Goal: Check status: Check status

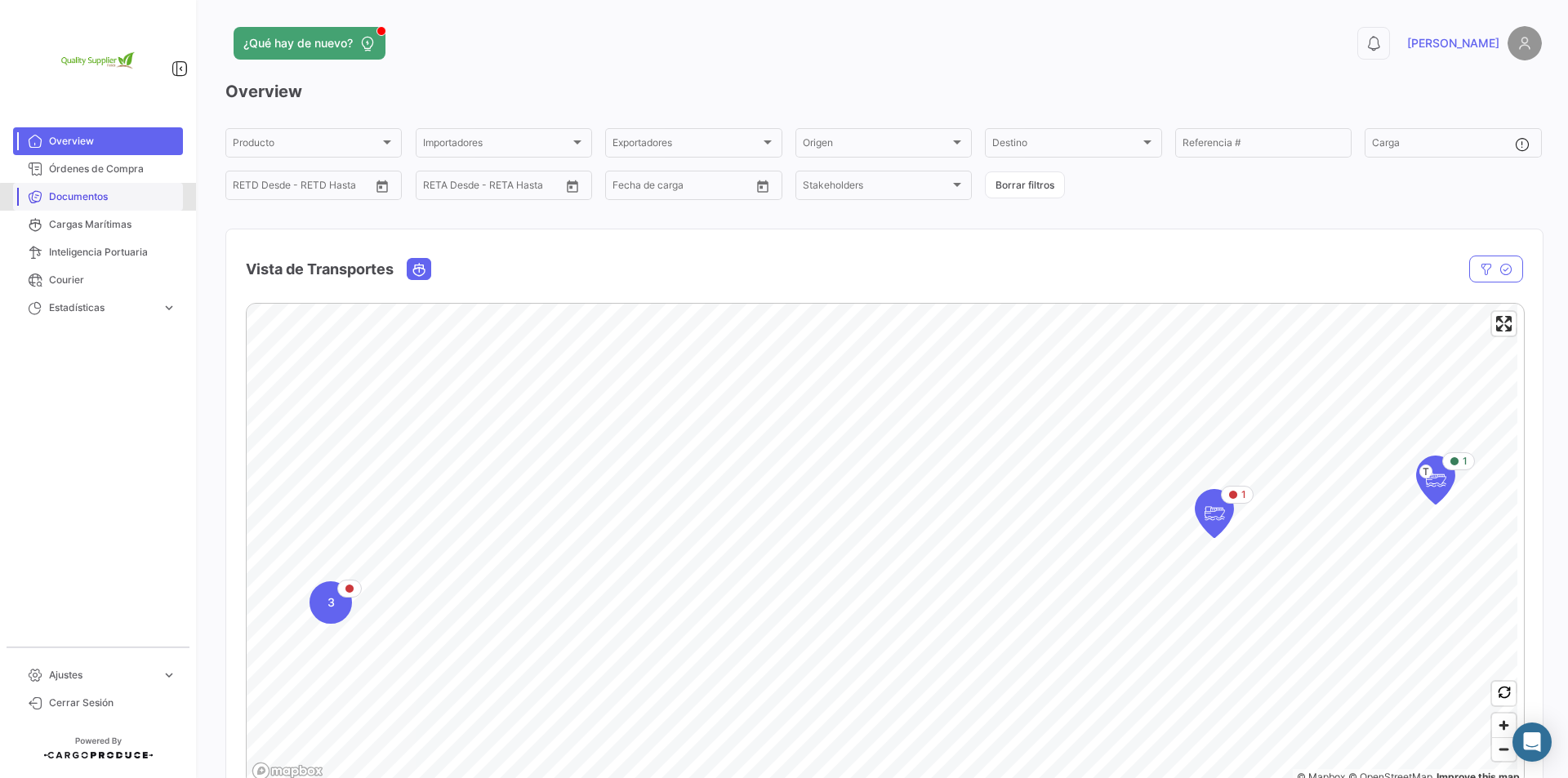
click at [140, 199] on span "Documentos" at bounding box center [112, 197] width 127 height 15
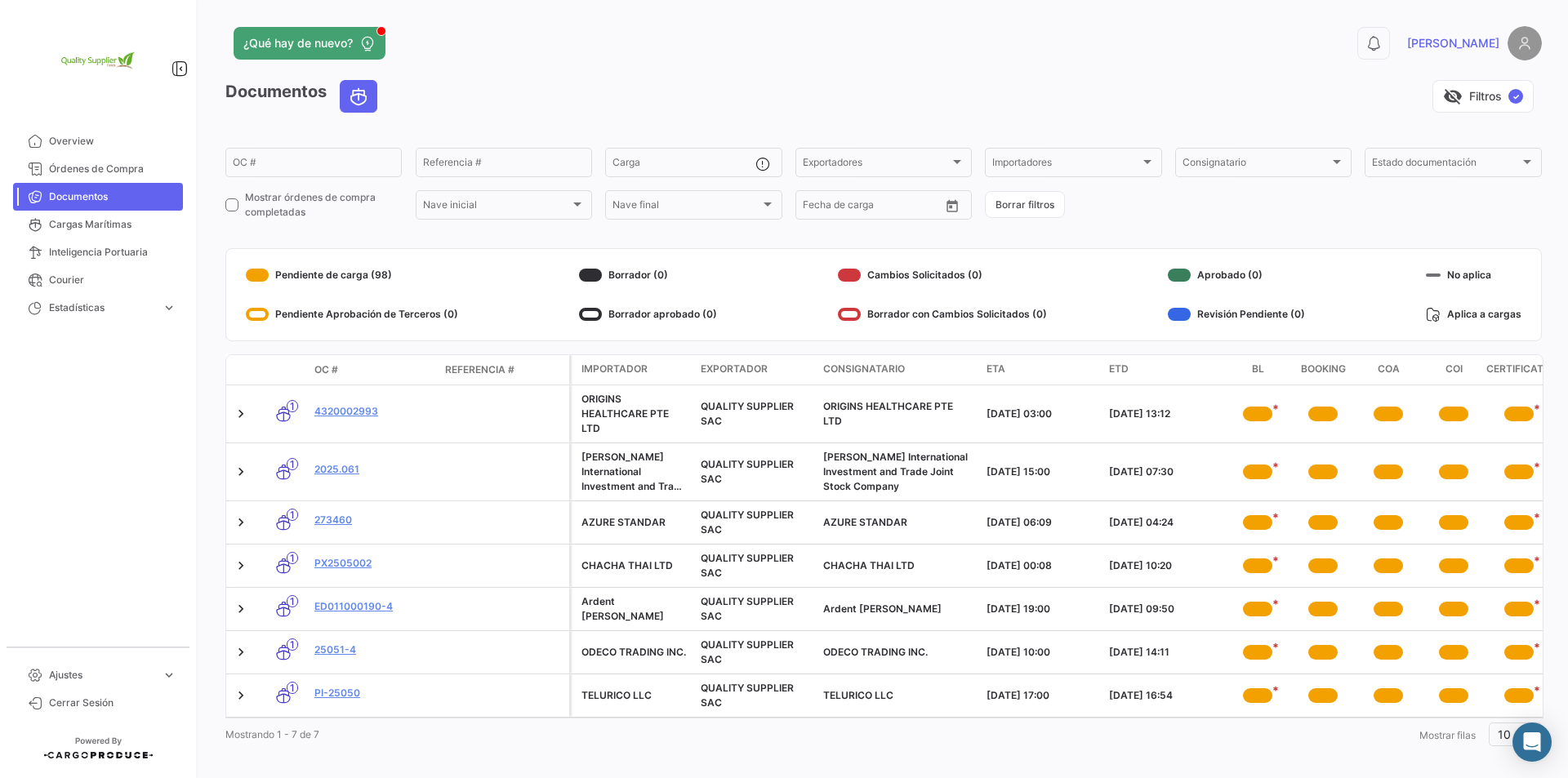
scroll to position [24, 0]
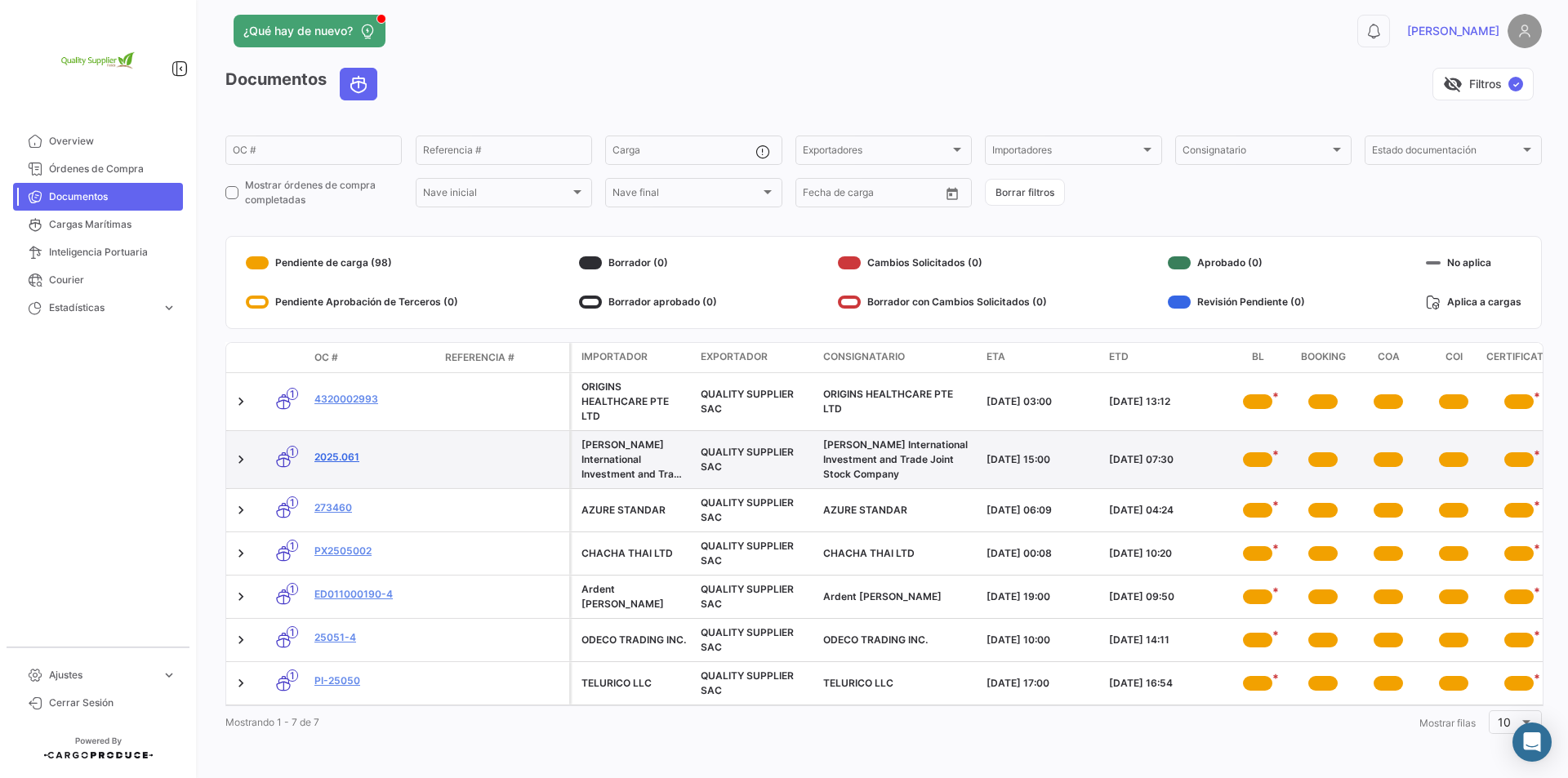
click at [356, 450] on link "2025.061" at bounding box center [372, 457] width 118 height 15
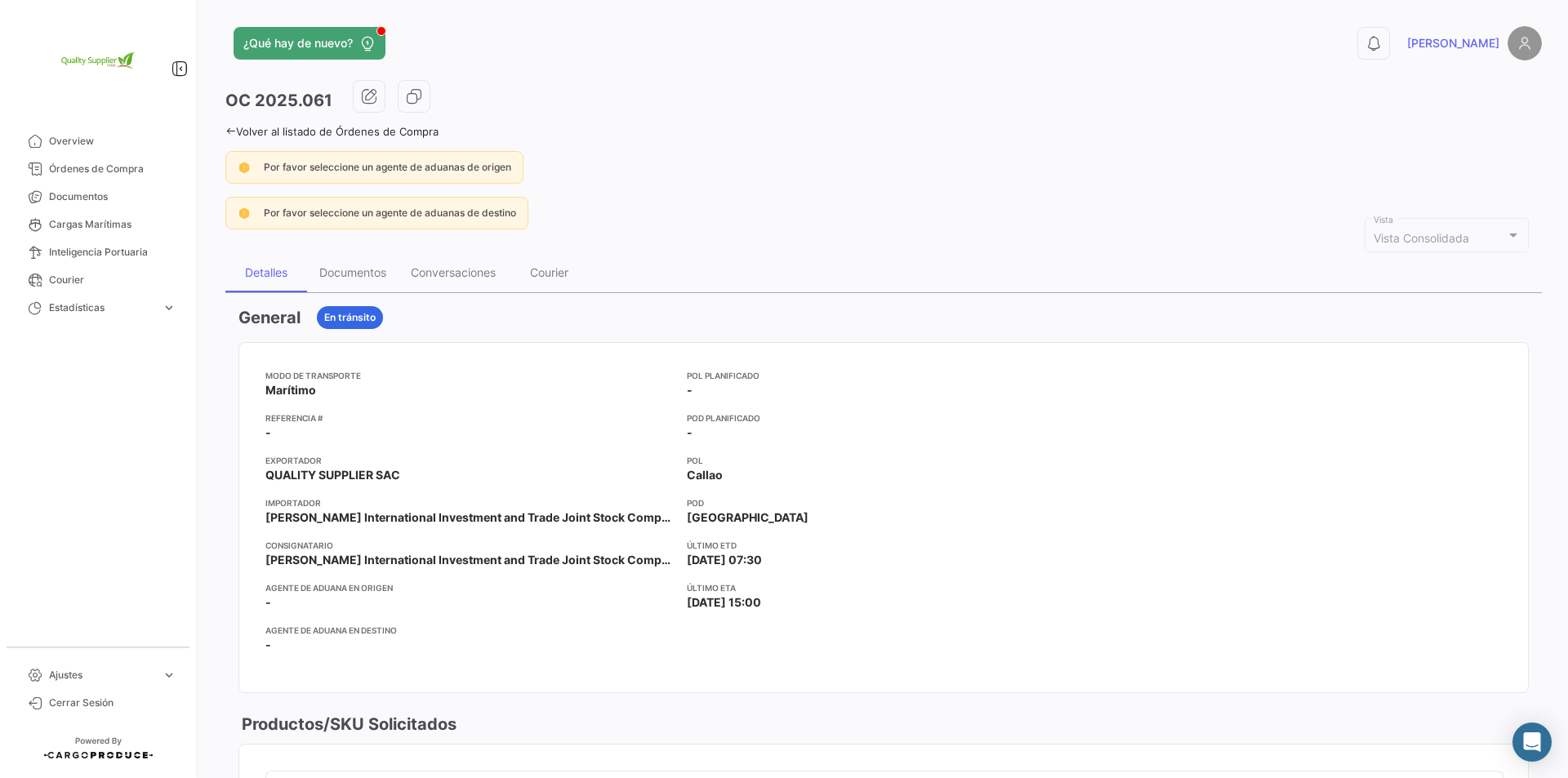
click at [239, 130] on link "Volver al listado de Órdenes de Compra" at bounding box center [332, 132] width 214 height 13
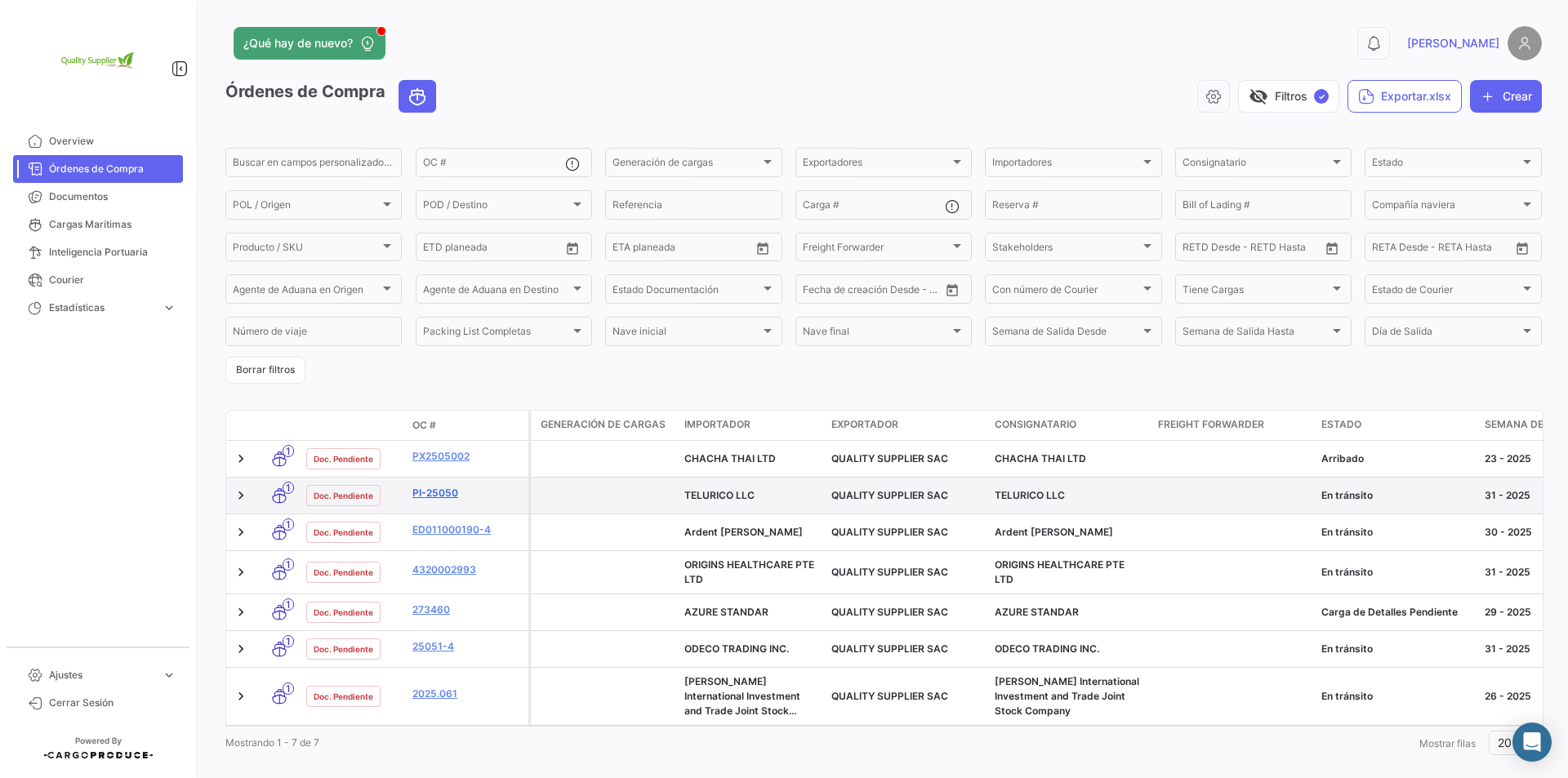
scroll to position [33, 0]
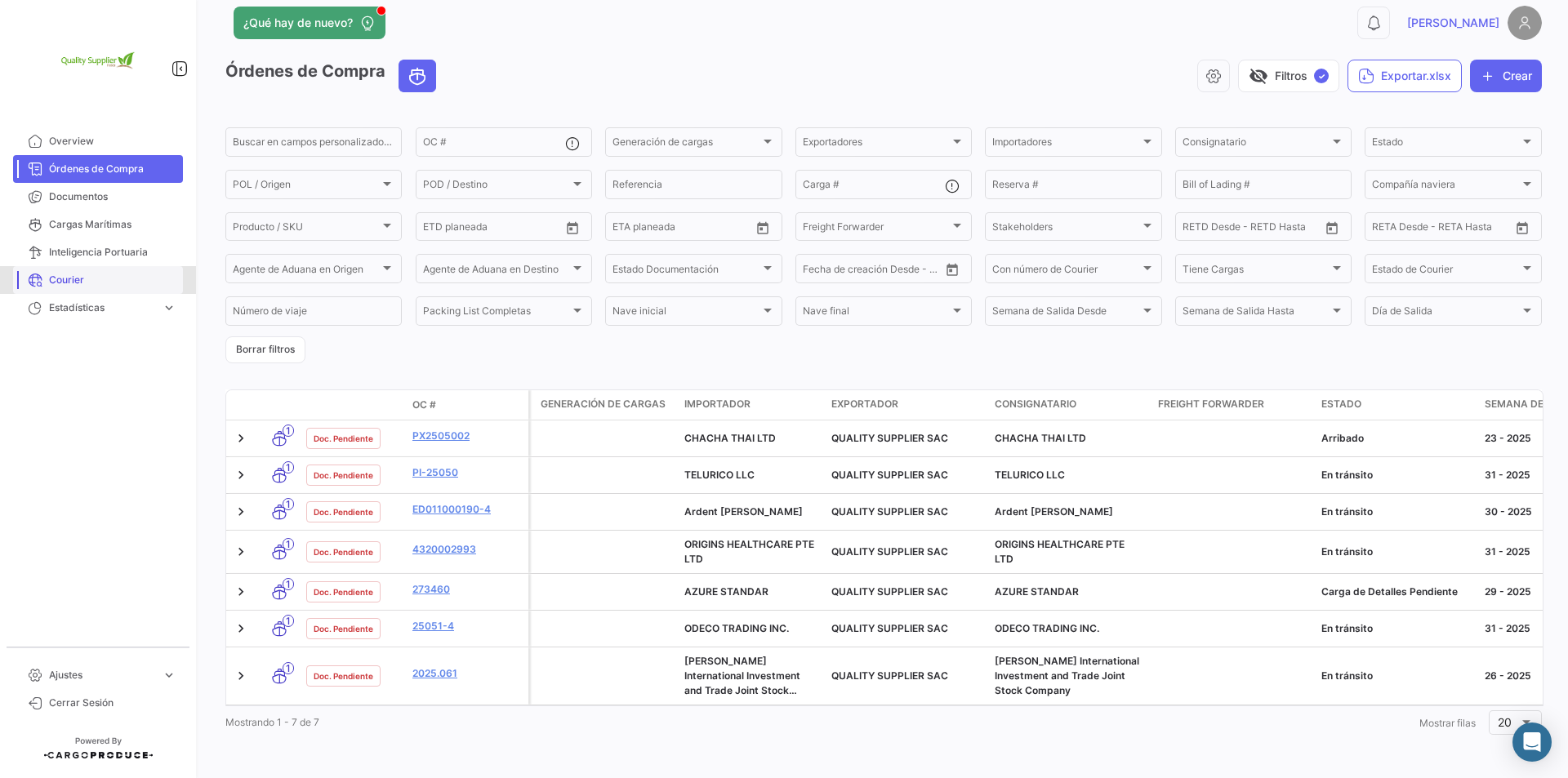
click at [123, 286] on span "Courier" at bounding box center [112, 280] width 127 height 15
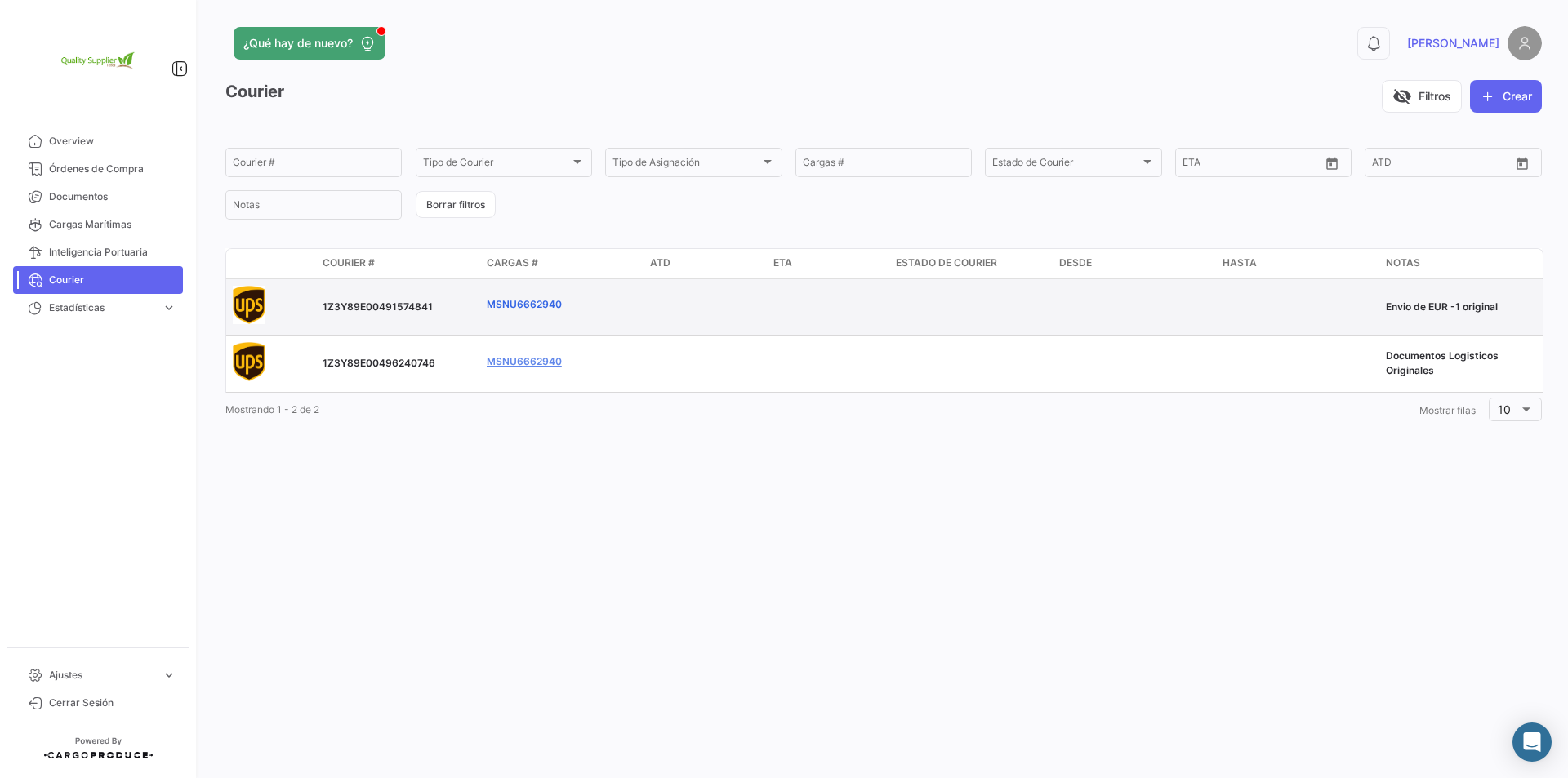
click at [527, 305] on link "MSNU6662940" at bounding box center [524, 305] width 75 height 15
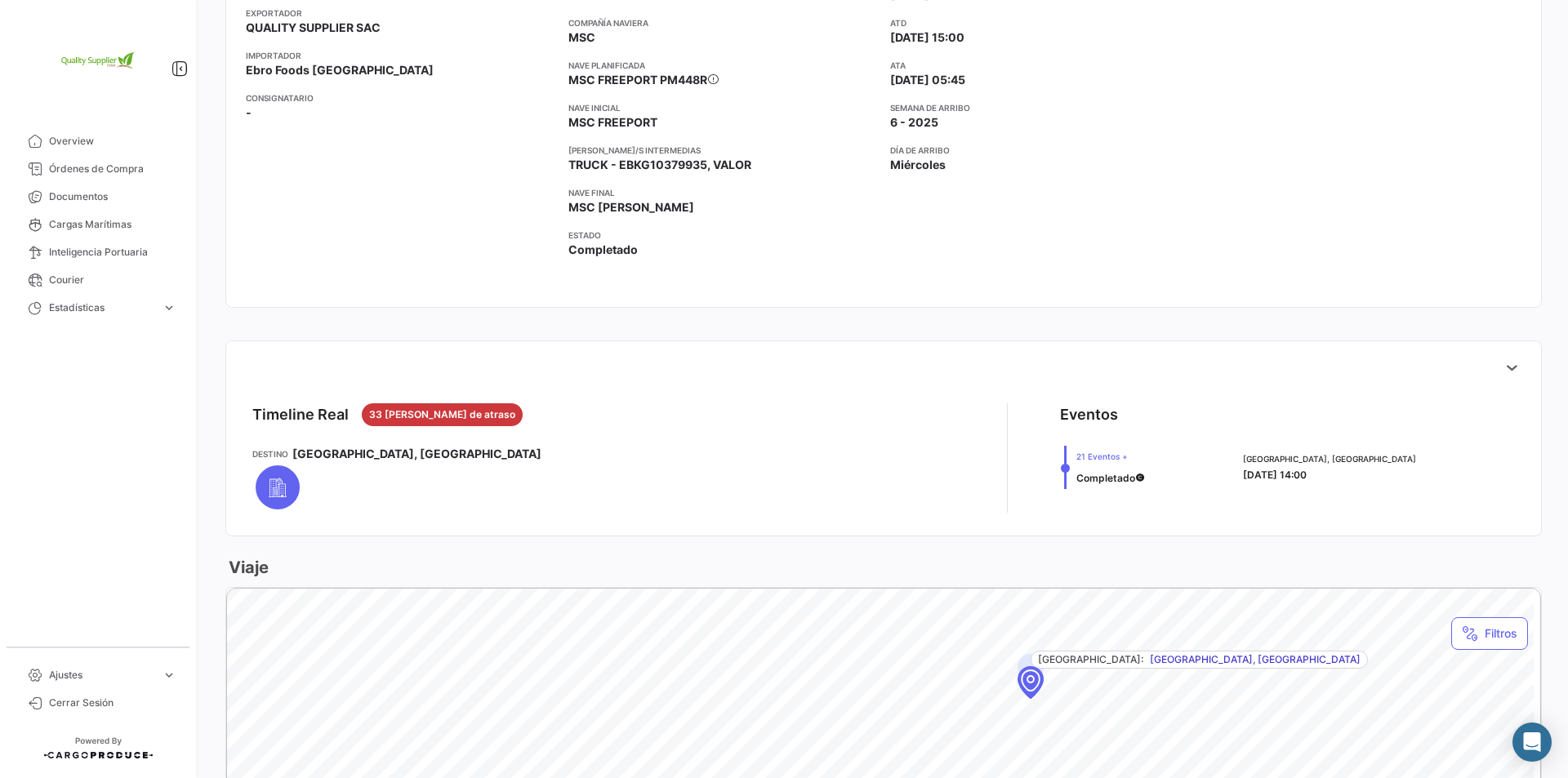
scroll to position [82, 0]
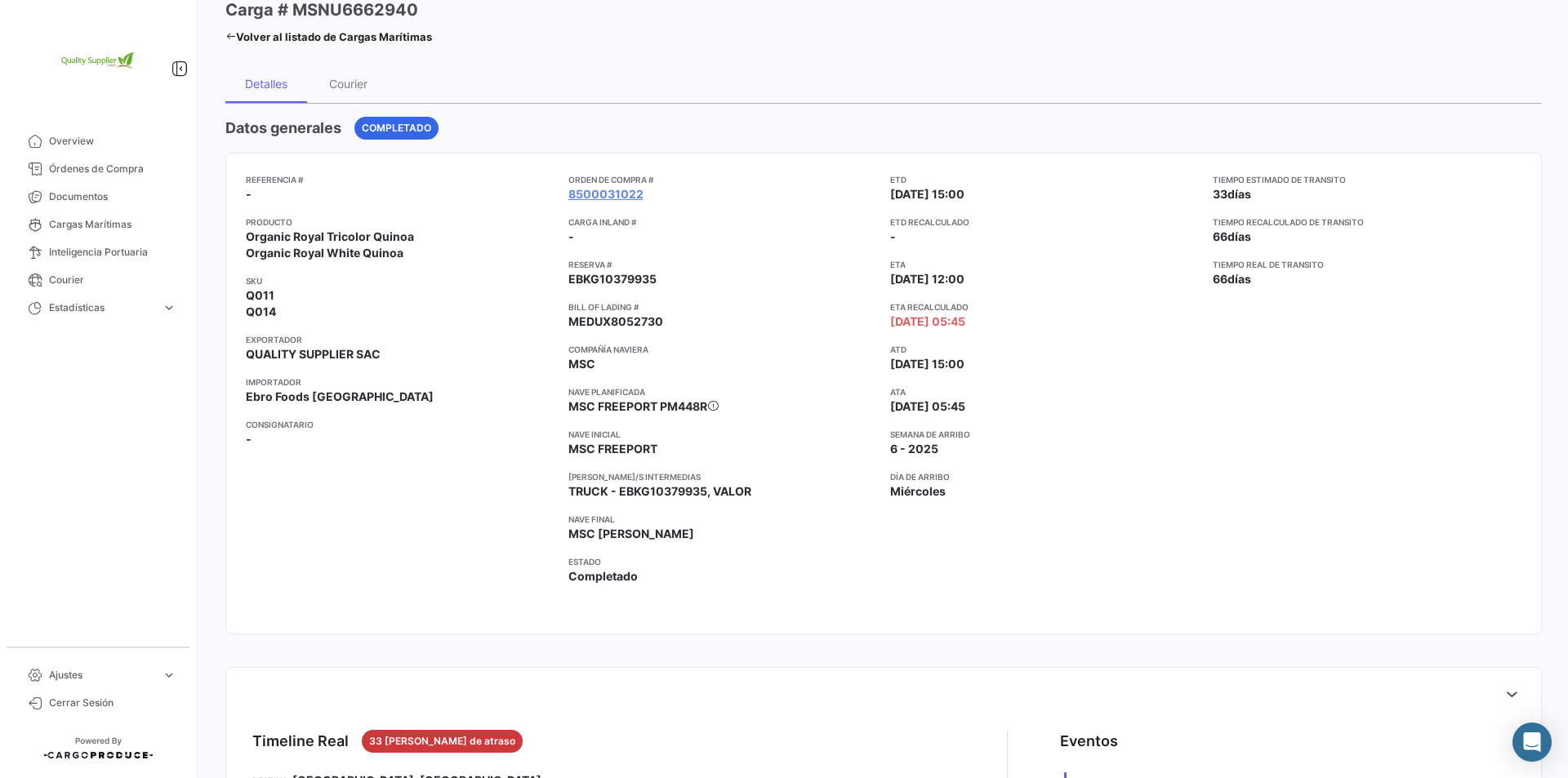
click at [239, 34] on link "Volver al listado de Cargas Marítimas" at bounding box center [329, 37] width 207 height 23
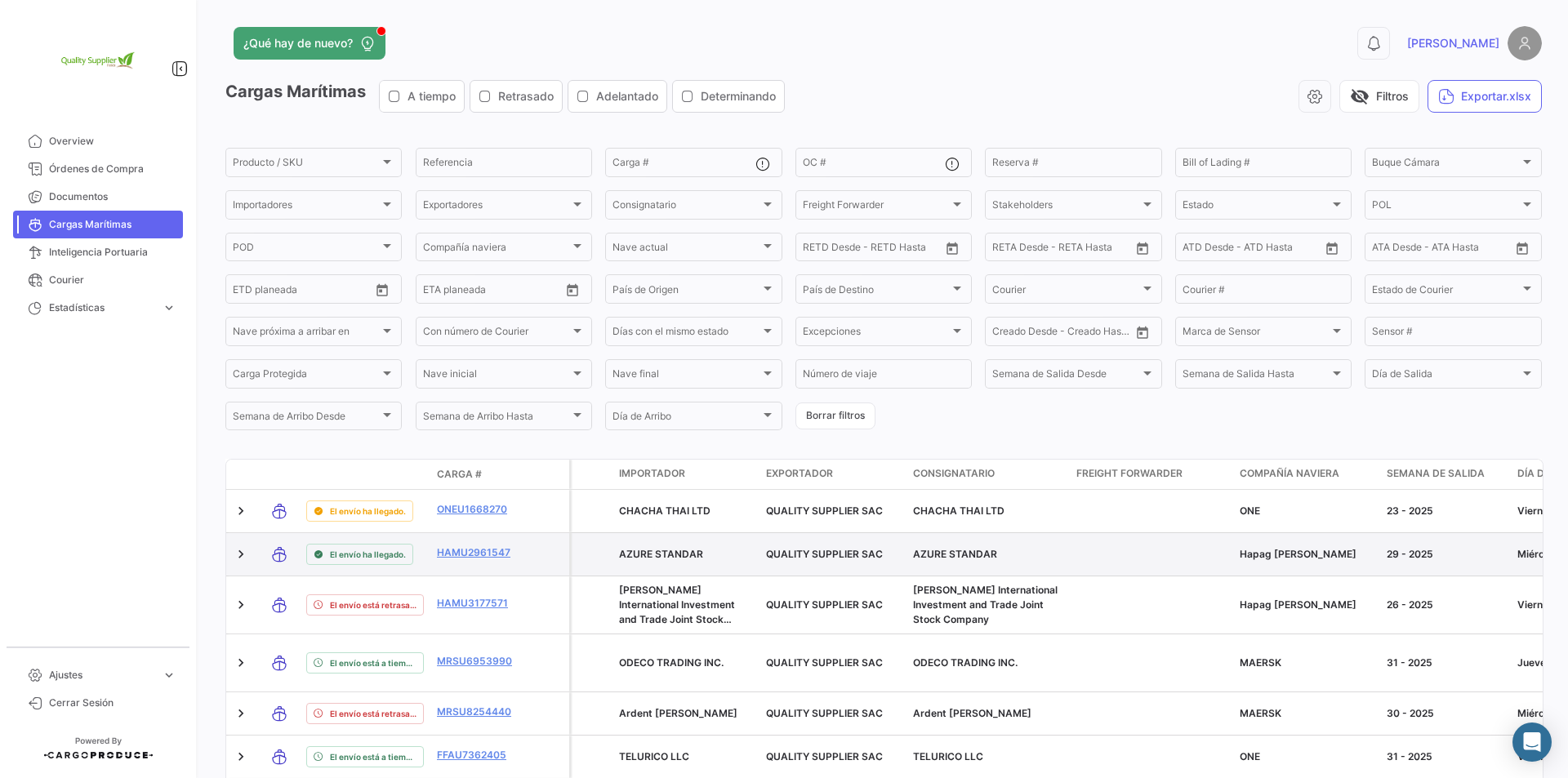
scroll to position [82, 0]
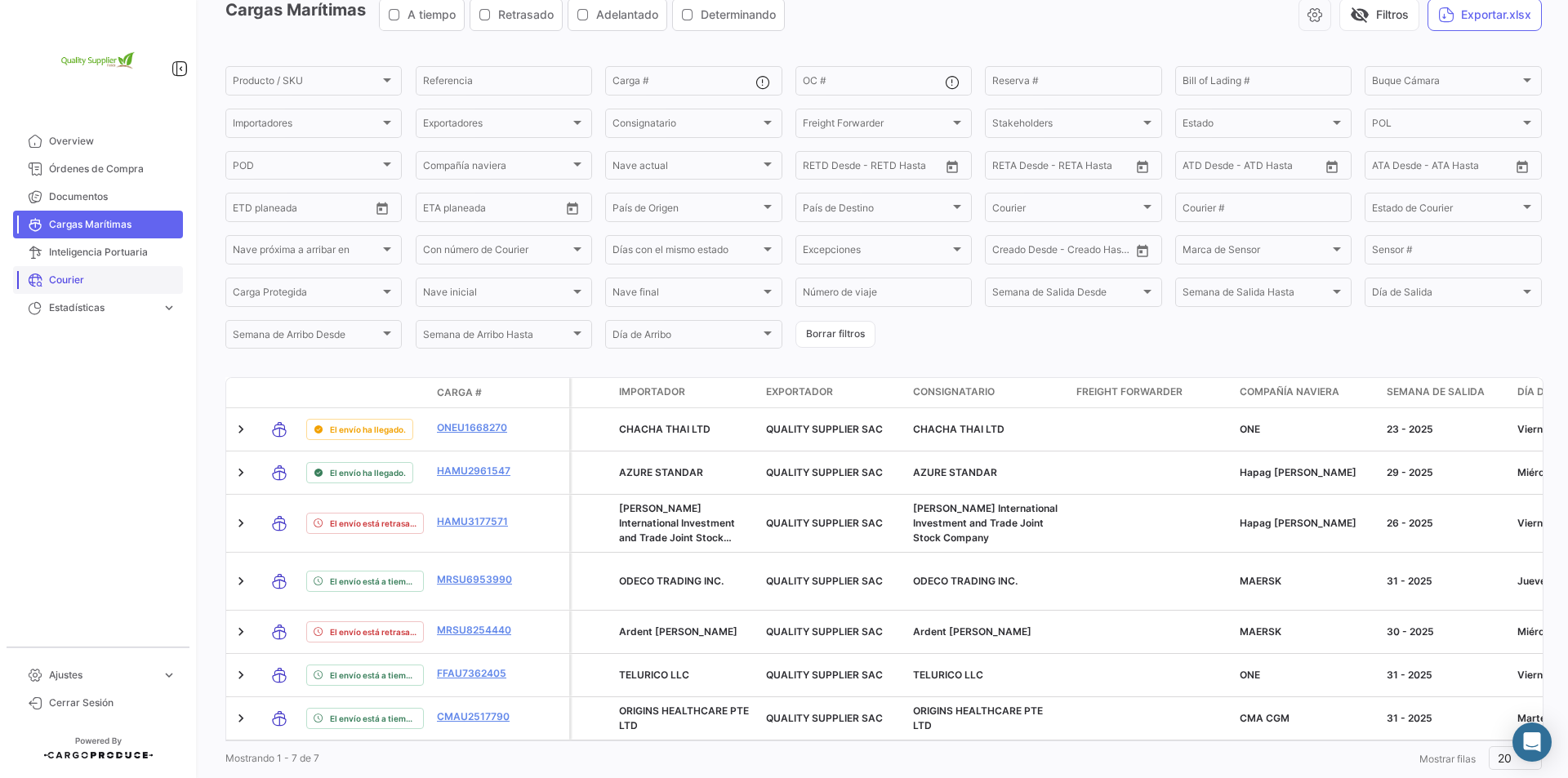
click at [120, 286] on span "Courier" at bounding box center [112, 280] width 127 height 15
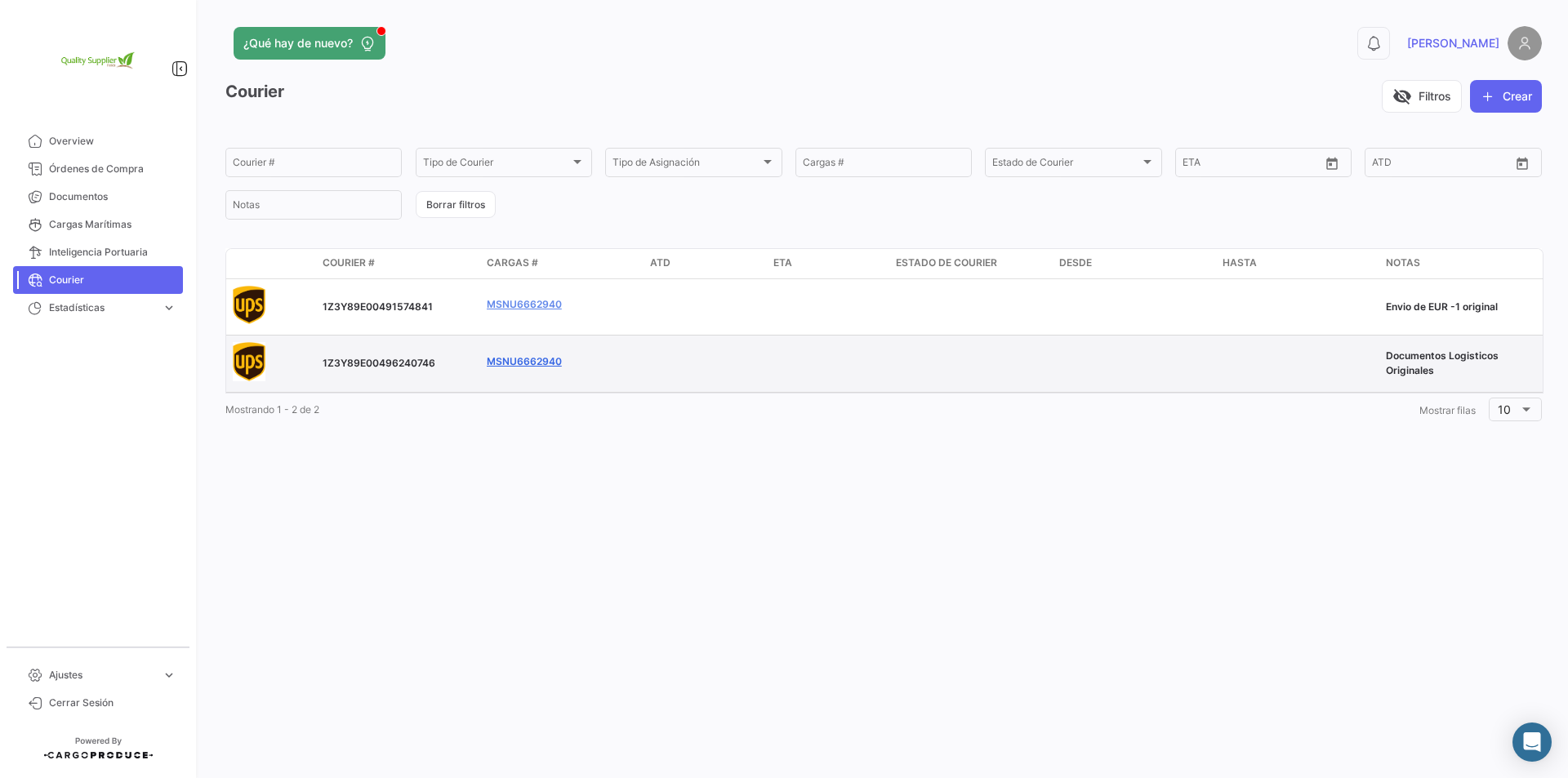
click at [531, 361] on link "MSNU6662940" at bounding box center [524, 362] width 75 height 15
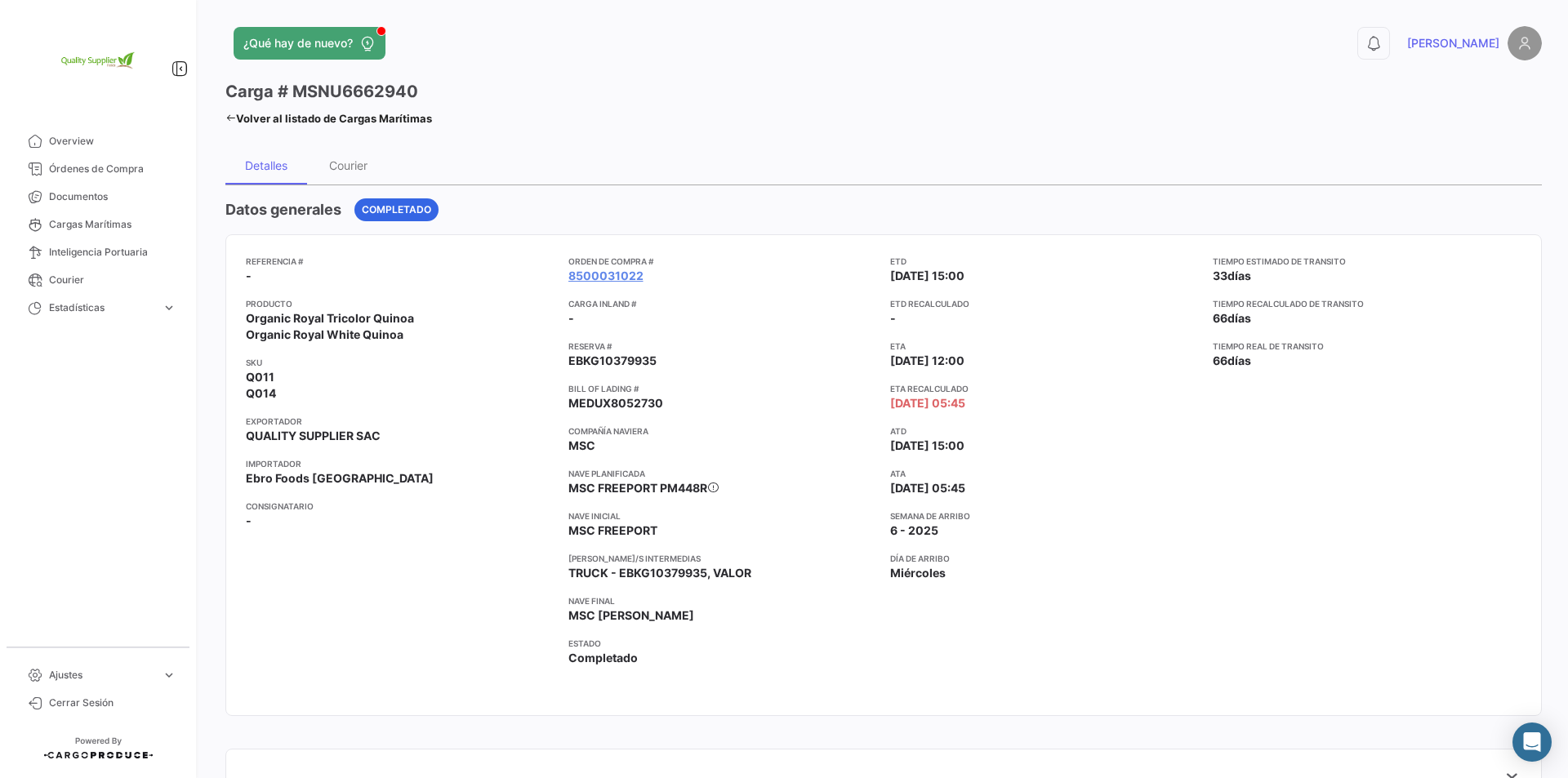
click at [236, 120] on link "Volver al listado de Cargas Marítimas" at bounding box center [329, 119] width 207 height 23
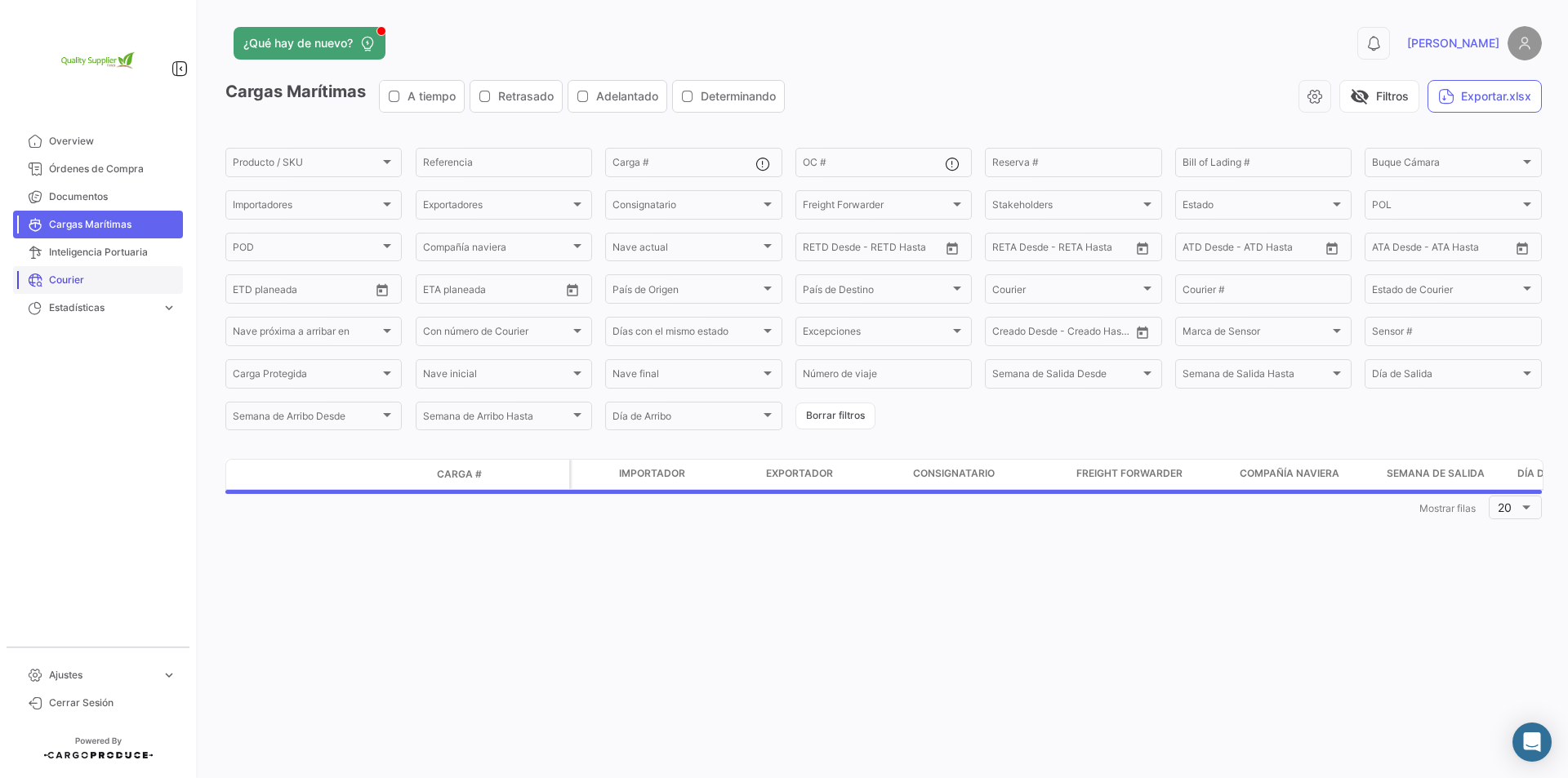
click at [126, 276] on span "Courier" at bounding box center [112, 280] width 127 height 15
